Goal: Transaction & Acquisition: Purchase product/service

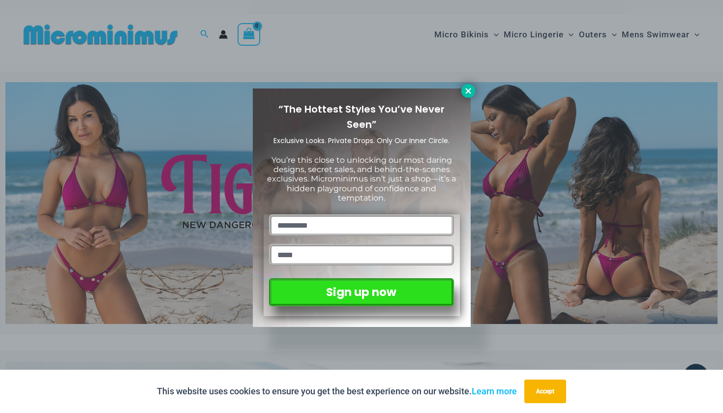
click at [465, 94] on icon at bounding box center [468, 91] width 9 height 9
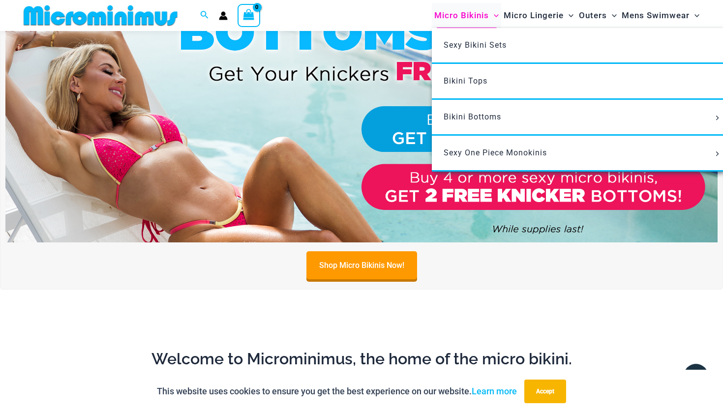
scroll to position [345, 0]
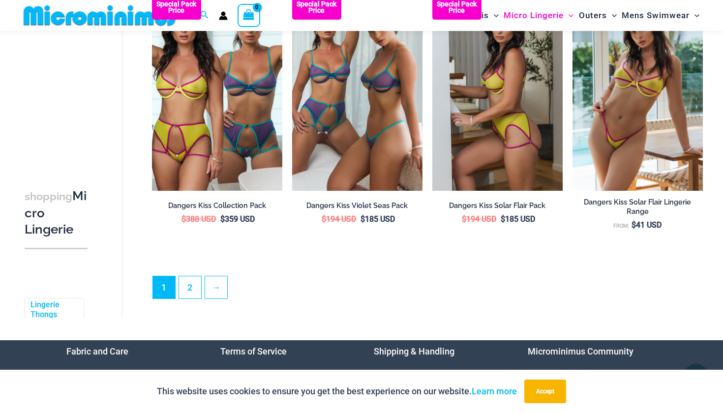
scroll to position [2259, 0]
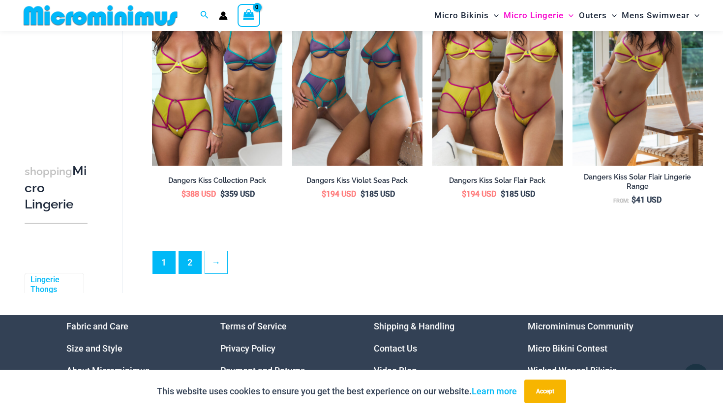
click at [185, 263] on link "2" at bounding box center [190, 262] width 22 height 22
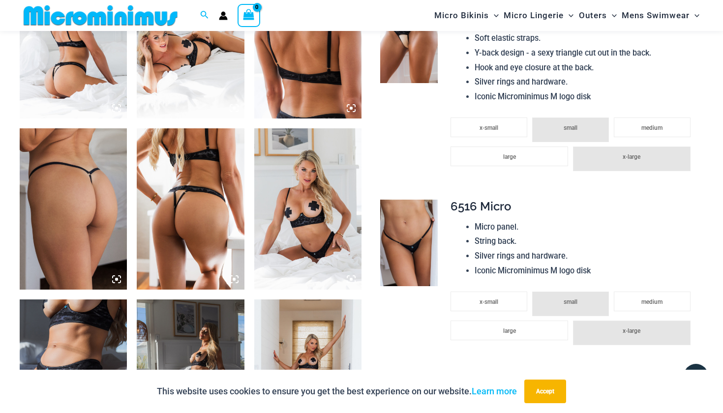
scroll to position [744, 0]
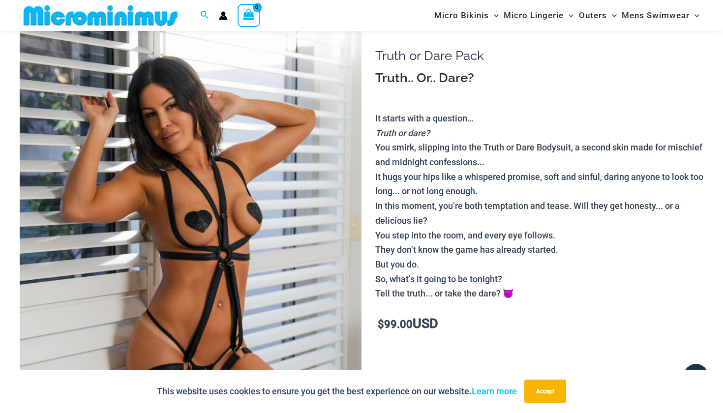
scroll to position [102, 0]
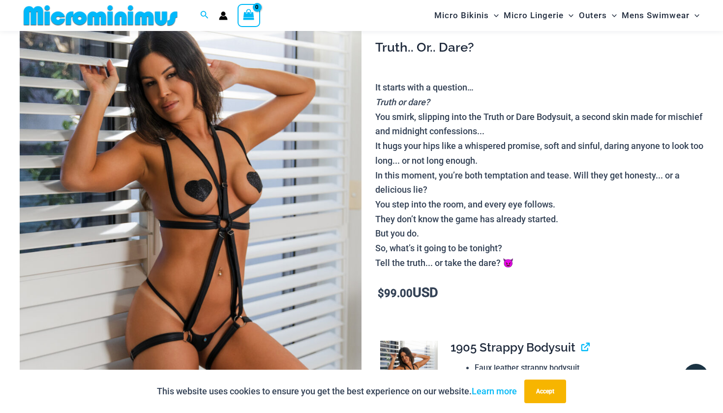
click at [256, 260] on img at bounding box center [191, 243] width 342 height 513
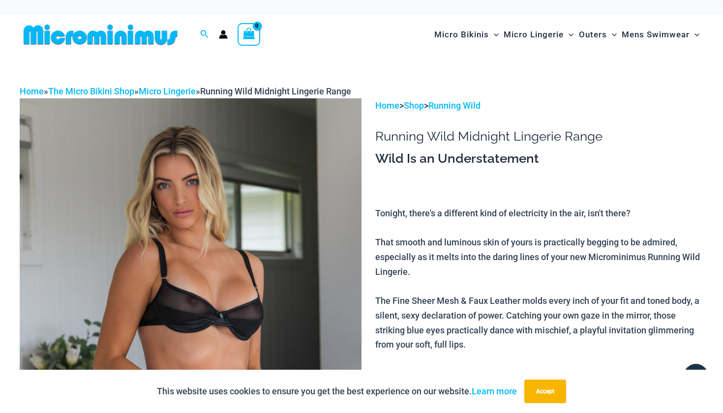
click at [304, 189] on img at bounding box center [191, 354] width 342 height 513
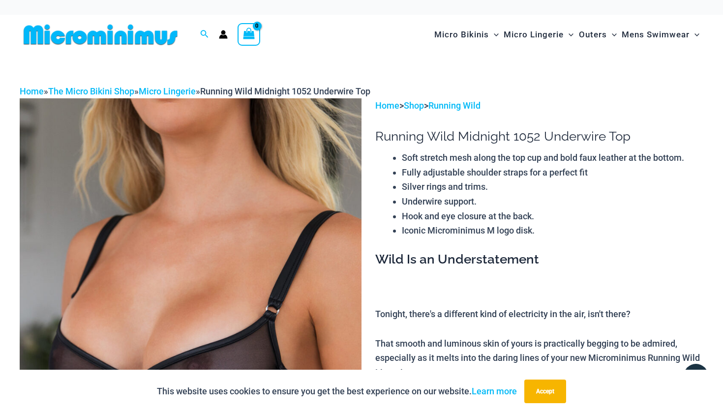
click at [295, 172] on img at bounding box center [191, 354] width 342 height 513
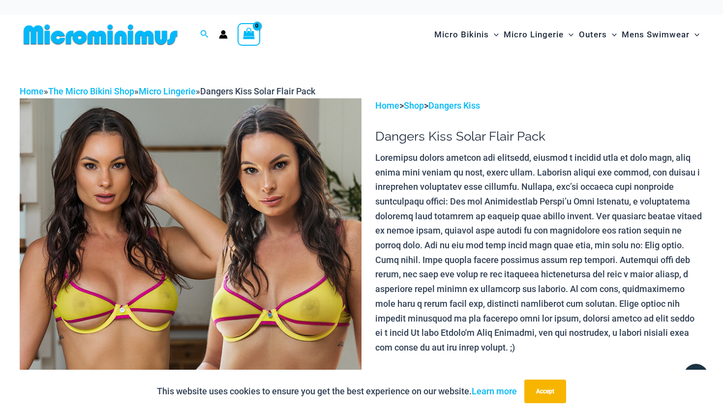
click at [178, 181] on img at bounding box center [191, 354] width 342 height 513
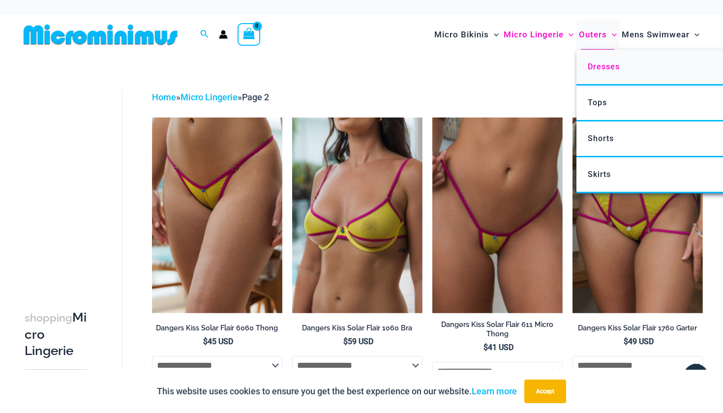
click at [599, 62] on span "Dresses" at bounding box center [604, 66] width 32 height 9
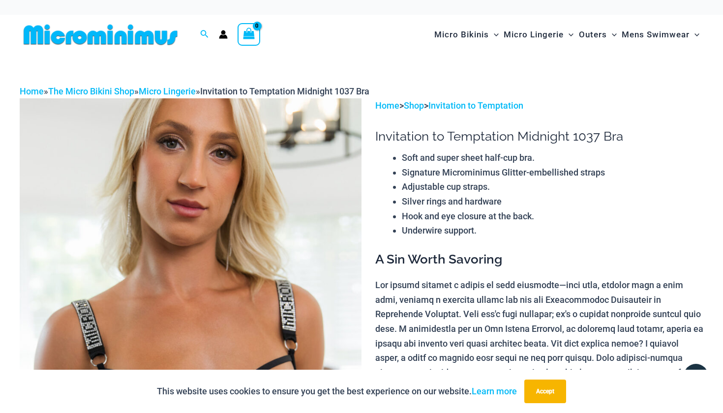
click at [244, 120] on img at bounding box center [191, 354] width 342 height 513
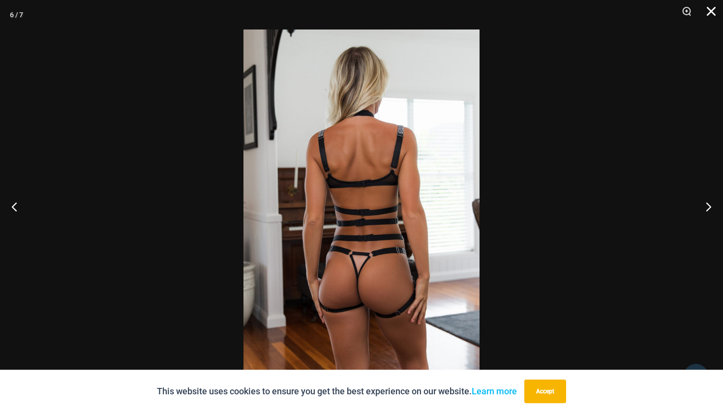
click at [713, 19] on button "Close" at bounding box center [707, 15] width 25 height 30
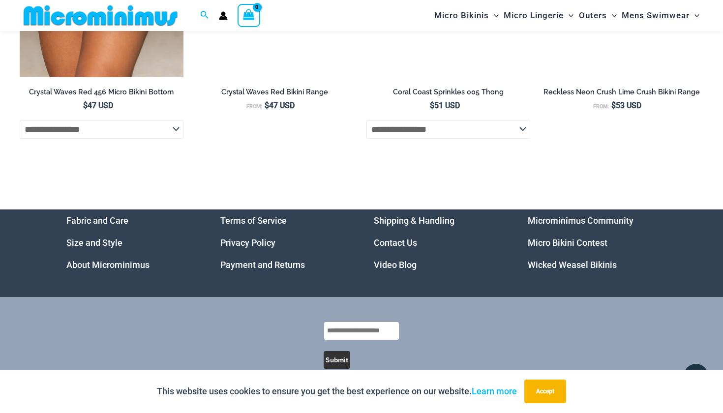
scroll to position [2968, 0]
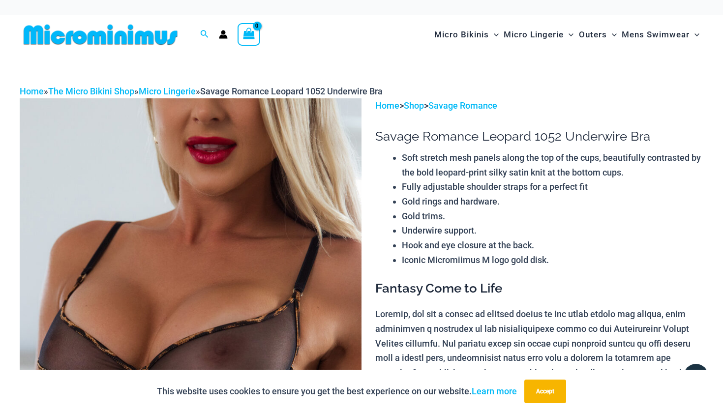
click at [195, 125] on img at bounding box center [191, 354] width 342 height 513
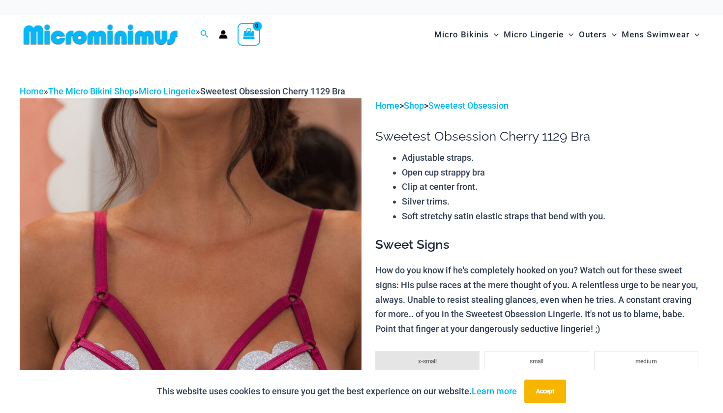
click at [225, 169] on img at bounding box center [191, 354] width 342 height 513
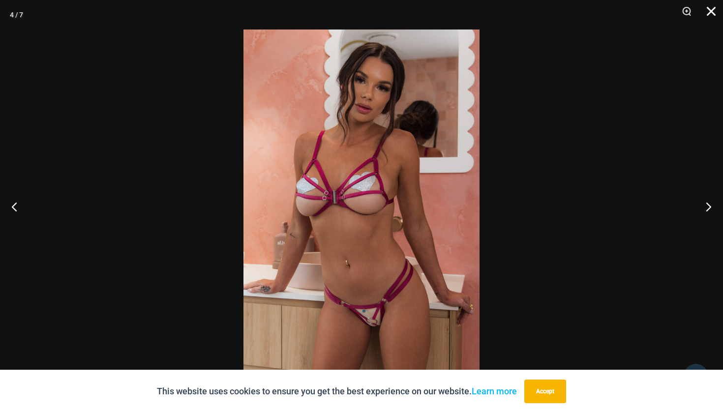
click at [710, 17] on button "Close" at bounding box center [707, 15] width 25 height 30
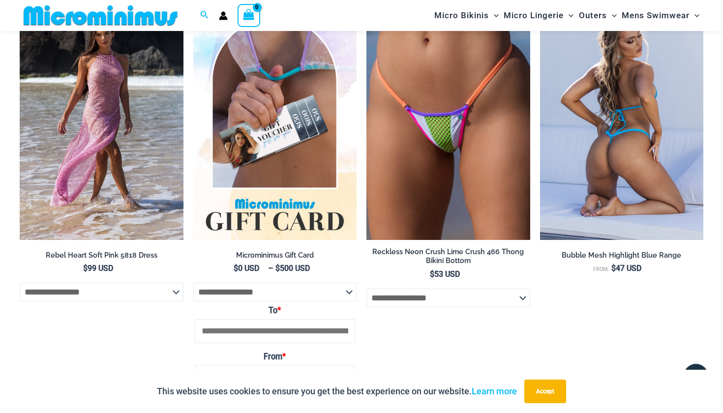
scroll to position [1343, 0]
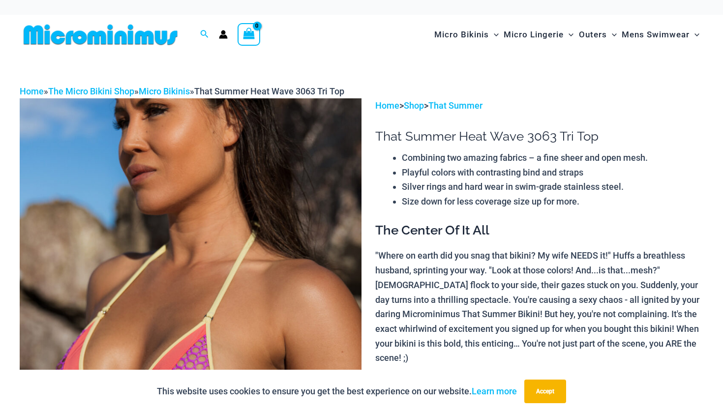
click at [167, 208] on img at bounding box center [191, 354] width 342 height 513
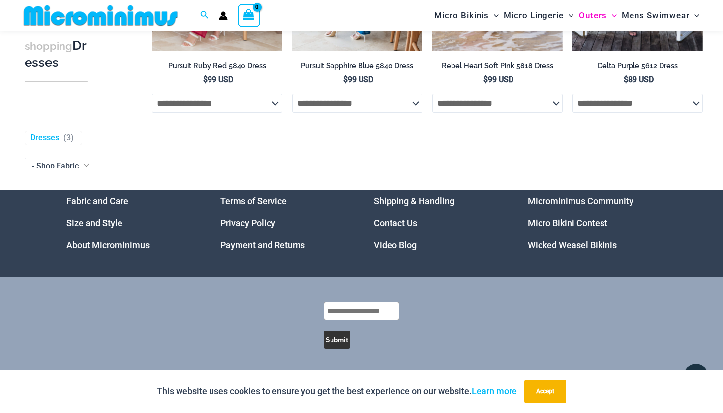
scroll to position [834, 0]
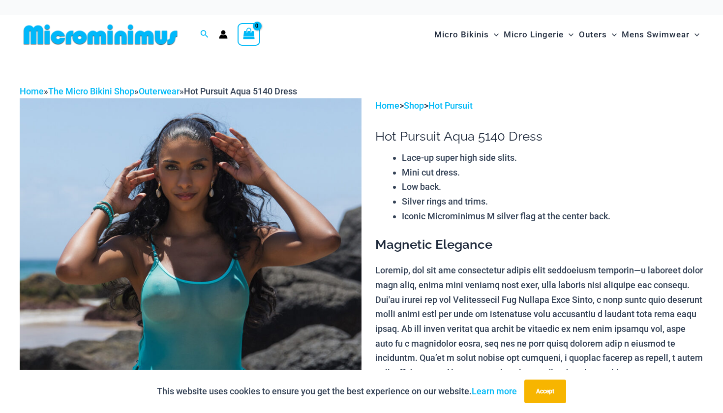
click at [253, 154] on img at bounding box center [191, 354] width 342 height 513
